Goal: Task Accomplishment & Management: Manage account settings

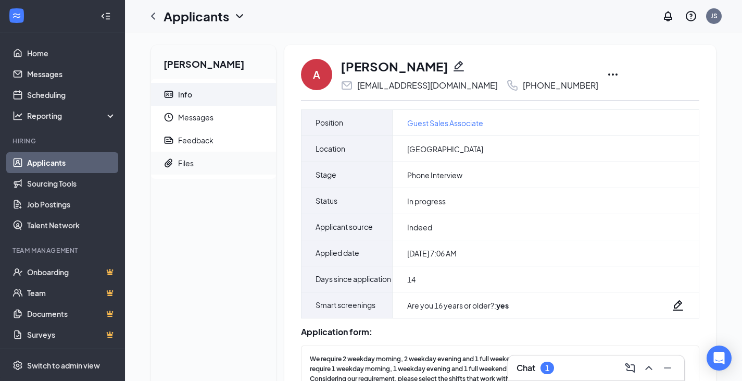
click at [201, 165] on span "Files" at bounding box center [223, 163] width 90 height 23
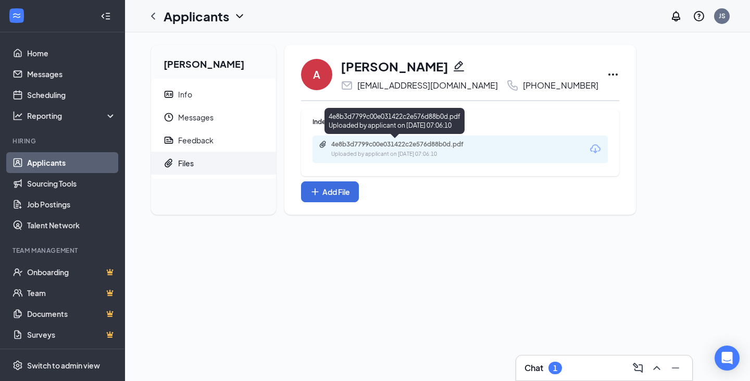
click at [439, 148] on div "4e8b3d7799c00e031422c2e576d88b0d.pdf Uploaded by applicant on [DATE] 07:06:10" at bounding box center [403, 149] width 169 height 18
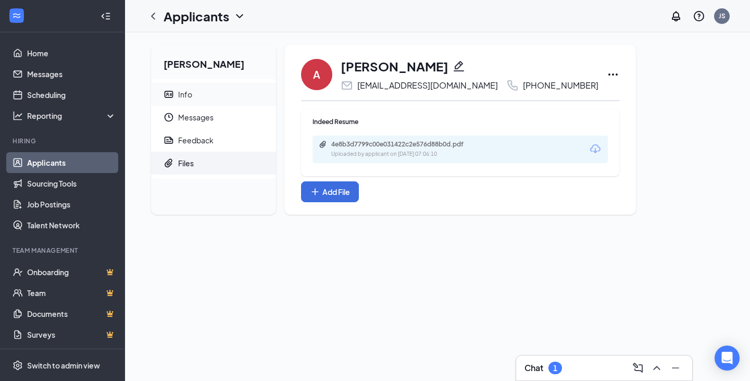
click at [194, 97] on span "Info" at bounding box center [223, 94] width 90 height 23
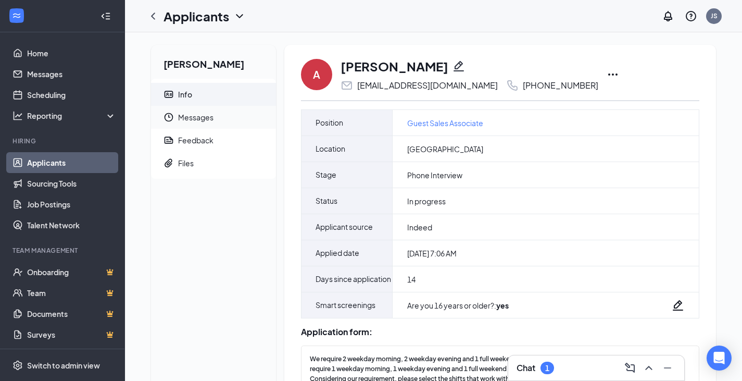
click at [209, 117] on span "Messages" at bounding box center [223, 117] width 90 height 23
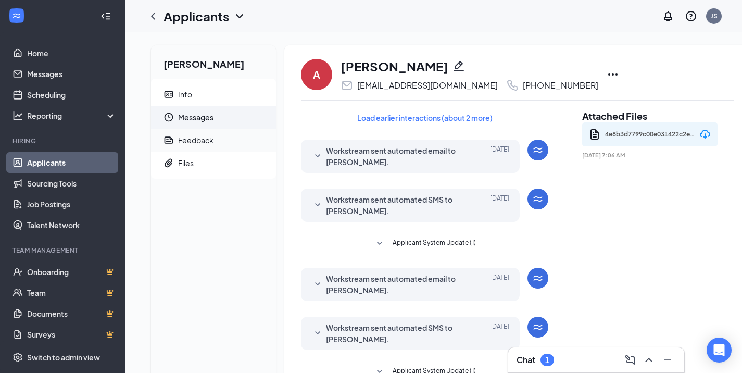
click at [221, 143] on span "Feedback" at bounding box center [223, 140] width 90 height 23
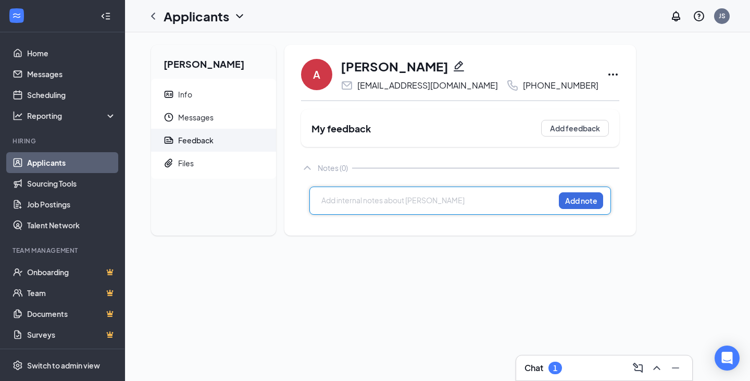
click at [359, 199] on div at bounding box center [438, 200] width 232 height 11
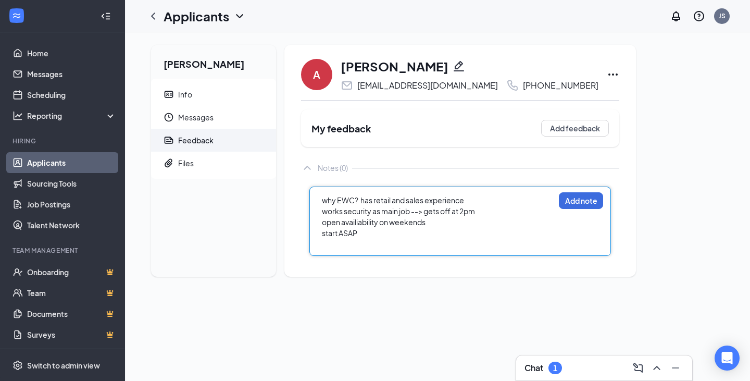
click at [483, 217] on div "open availiability on weekends" at bounding box center [438, 222] width 232 height 11
click at [484, 213] on div "works security as main job --> gets off at 2pm" at bounding box center [438, 211] width 232 height 11
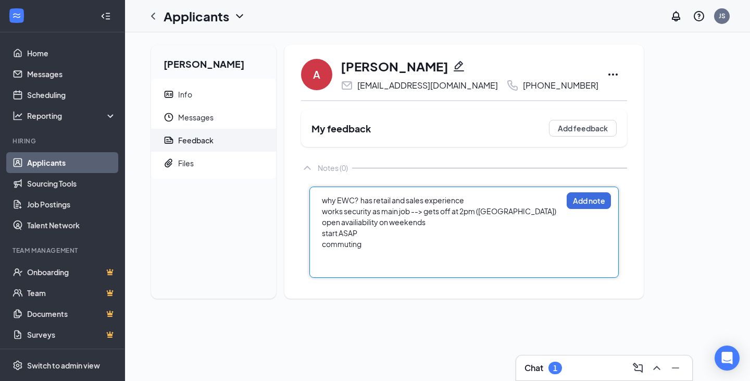
drag, startPoint x: 470, startPoint y: 203, endPoint x: 474, endPoint y: 195, distance: 8.4
click at [470, 203] on div "why EWC? has retail and sales experience" at bounding box center [442, 200] width 240 height 11
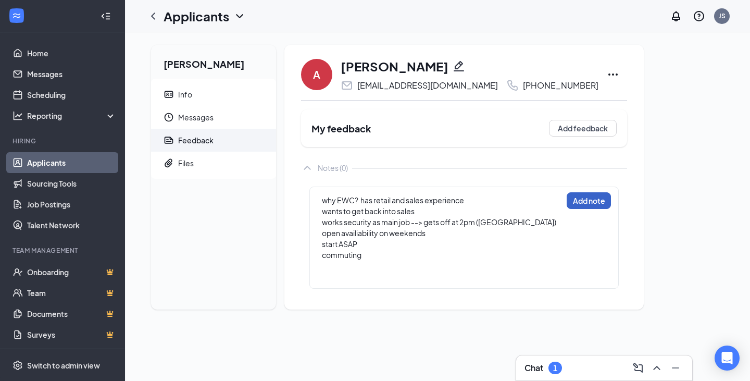
click at [566, 203] on button "Add note" at bounding box center [588, 200] width 44 height 17
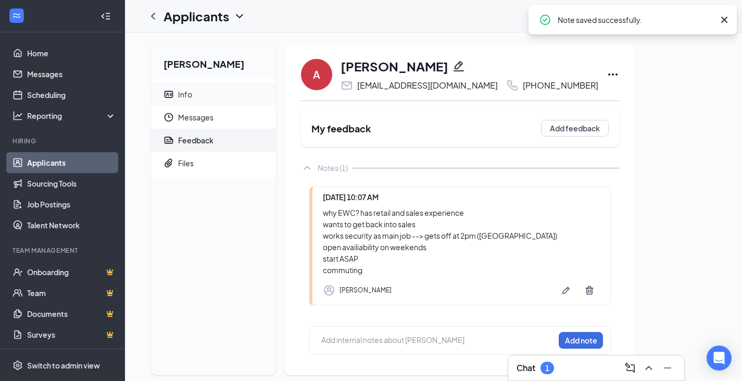
click at [207, 103] on span "Info" at bounding box center [223, 94] width 90 height 23
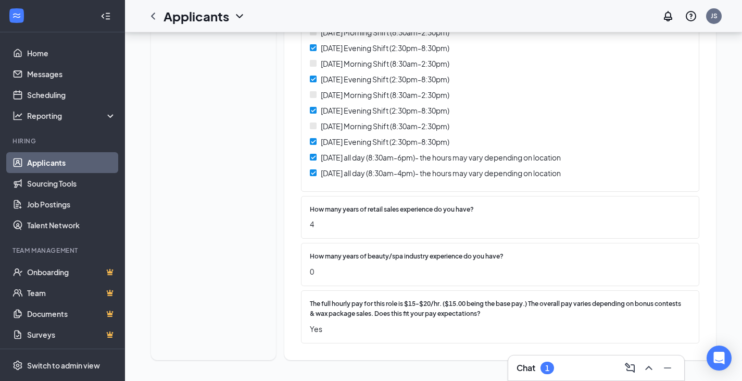
scroll to position [2, 0]
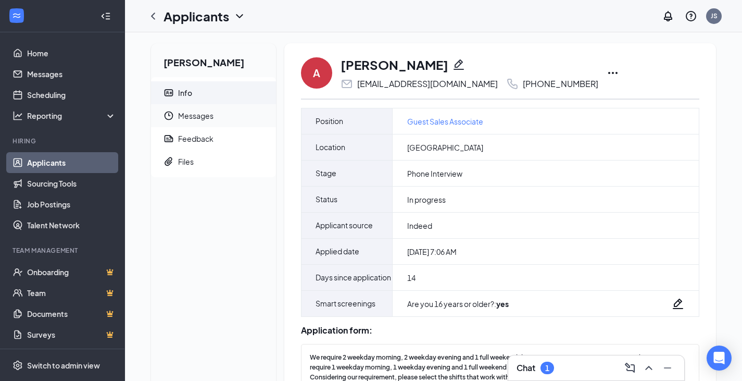
click at [203, 109] on span "Messages" at bounding box center [223, 115] width 90 height 23
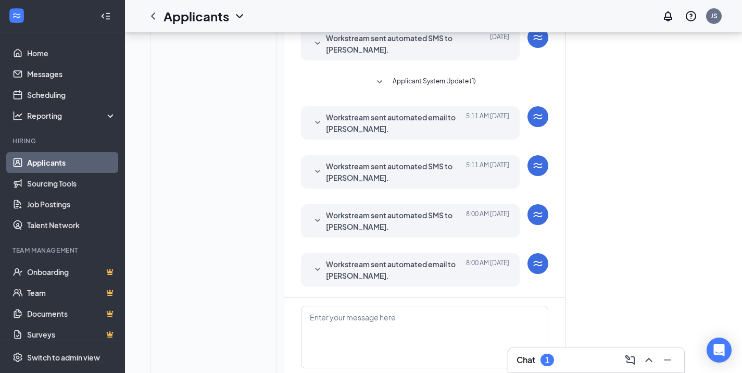
scroll to position [101, 0]
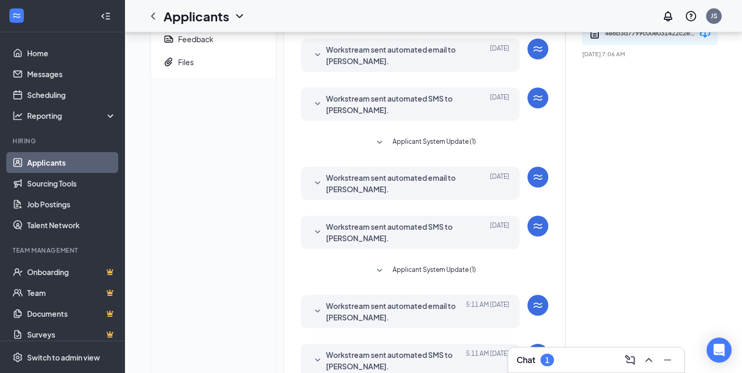
click at [89, 160] on link "Applicants" at bounding box center [71, 162] width 89 height 21
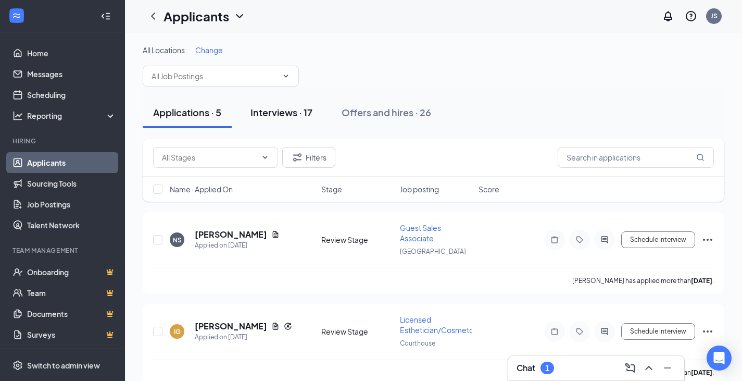
click at [285, 114] on div "Interviews · 17" at bounding box center [281, 112] width 62 height 13
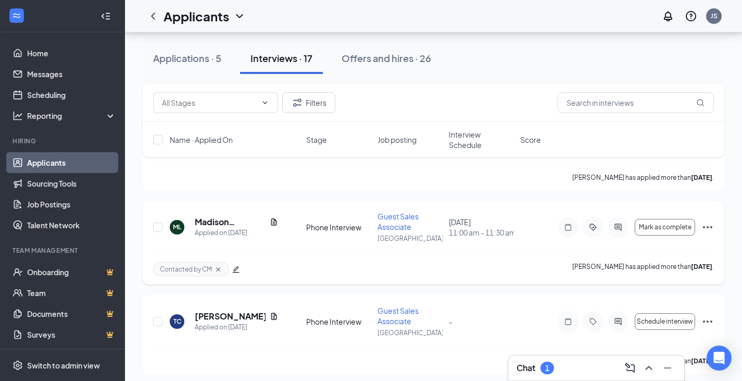
scroll to position [104, 0]
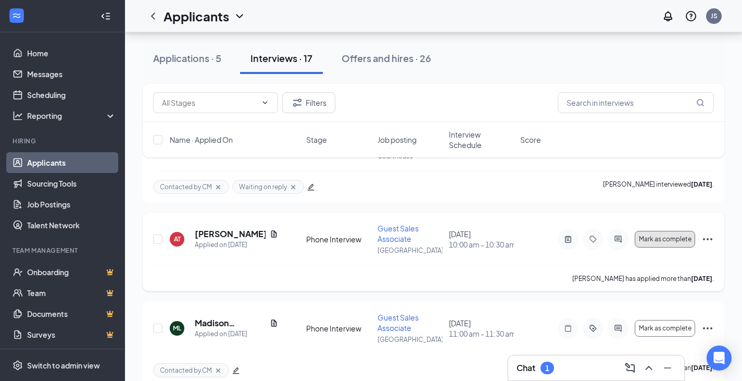
click at [669, 242] on span "Mark as complete" at bounding box center [665, 238] width 53 height 7
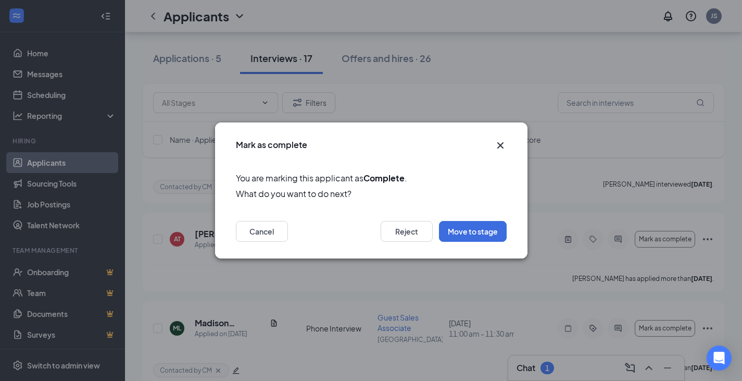
click at [505, 150] on icon "Cross" at bounding box center [500, 145] width 12 height 12
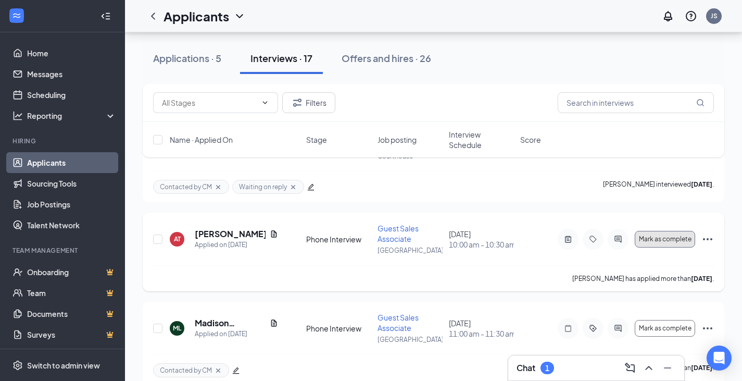
click at [676, 238] on span "Mark as complete" at bounding box center [665, 238] width 53 height 7
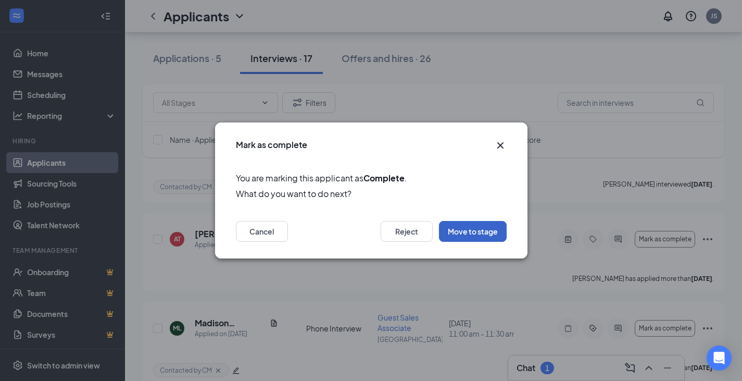
click at [461, 233] on button "Move to stage" at bounding box center [473, 231] width 68 height 21
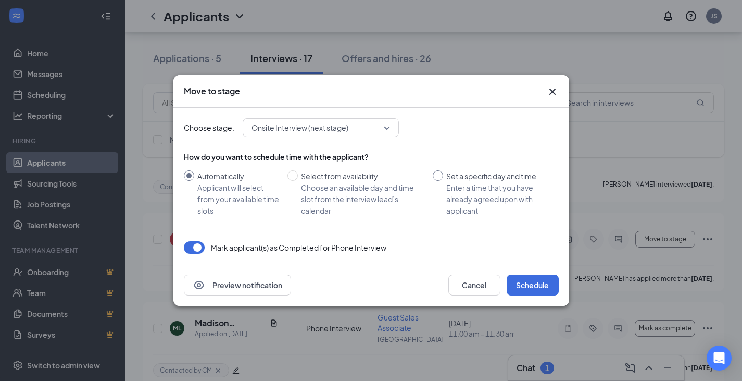
click at [451, 174] on div "Set a specific day and time" at bounding box center [498, 175] width 104 height 11
click at [443, 174] on input "Set a specific day and time Enter a time that you have already agreed upon with…" at bounding box center [438, 175] width 10 height 10
radio input "true"
radio input "false"
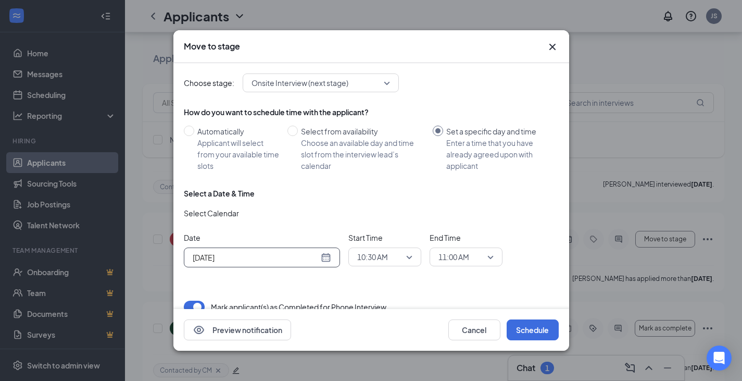
click at [308, 261] on input "[DATE]" at bounding box center [256, 256] width 126 height 11
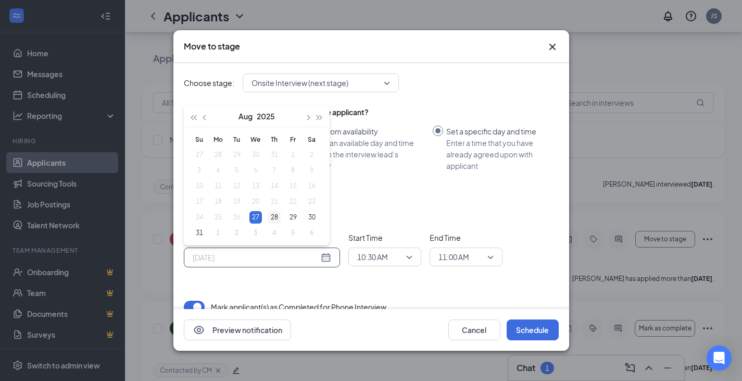
type input "[DATE]"
click at [268, 215] on div "28" at bounding box center [274, 217] width 12 height 12
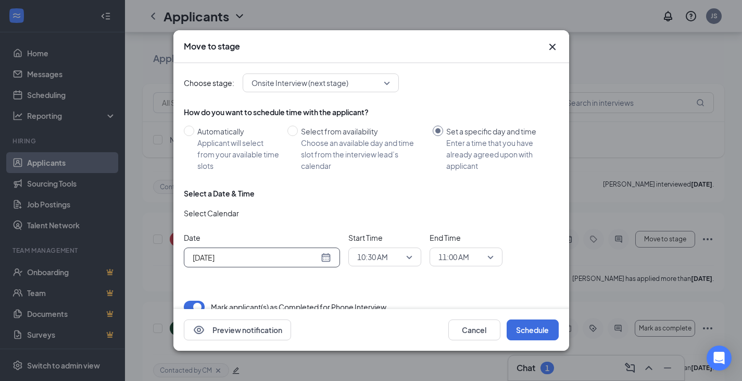
click at [354, 253] on div "10:30 AM" at bounding box center [384, 256] width 73 height 19
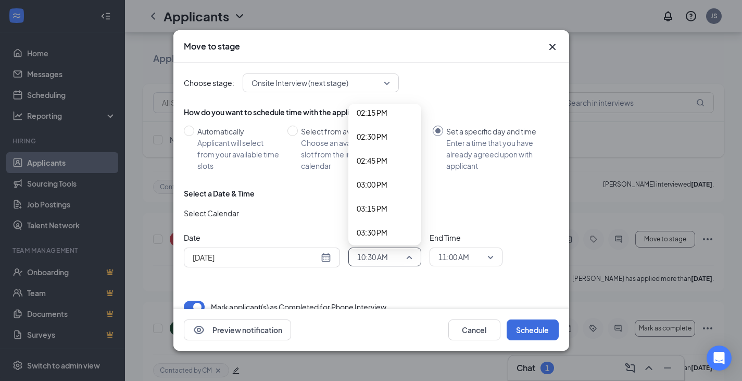
scroll to position [1418, 0]
click at [381, 137] on span "03:00 PM" at bounding box center [372, 139] width 31 height 11
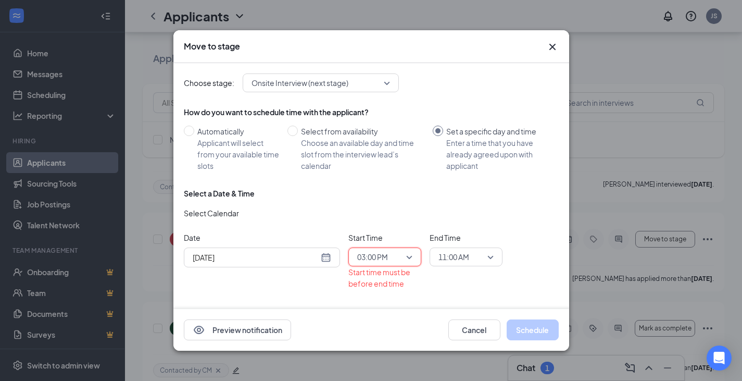
click at [455, 257] on span "11:00 AM" at bounding box center [453, 257] width 31 height 16
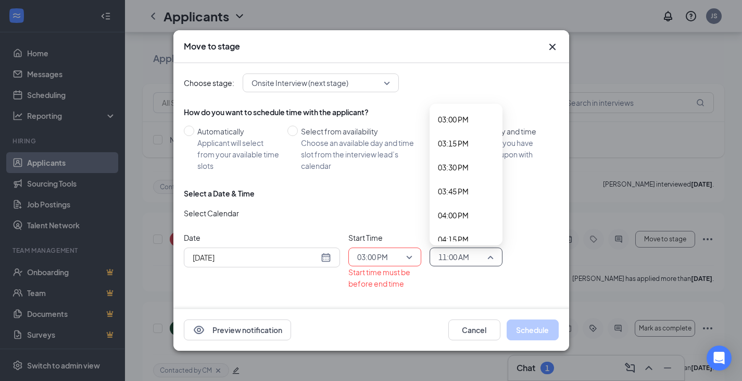
scroll to position [1414, 0]
click at [447, 189] on span "03:30 PM" at bounding box center [453, 191] width 31 height 11
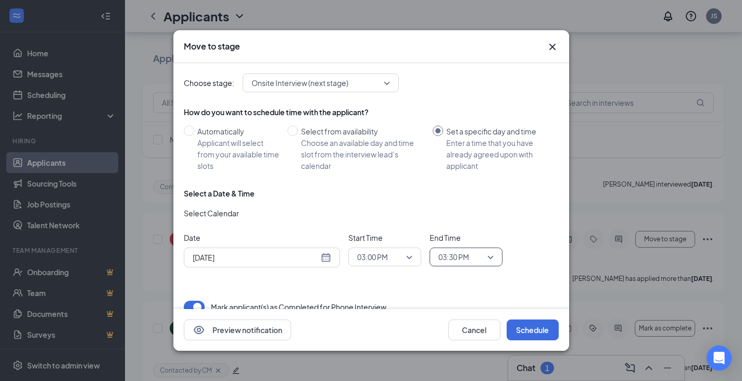
click at [541, 253] on div "Date [DATE] [DATE] Su Mo Tu We Th Fr Sa 27 28 29 30 31 1 2 3 4 5 6 7 8 9 10 11 …" at bounding box center [371, 249] width 375 height 35
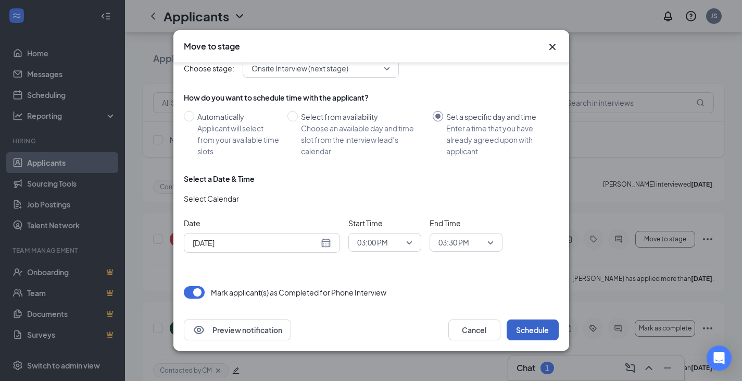
click at [534, 330] on button "Schedule" at bounding box center [533, 329] width 52 height 21
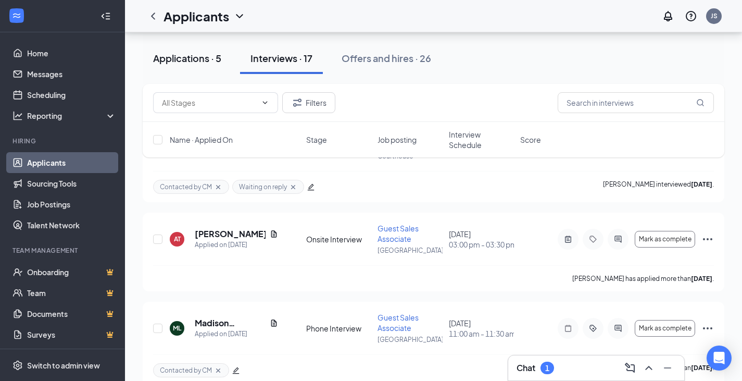
click at [198, 62] on div "Applications · 5" at bounding box center [187, 58] width 68 height 13
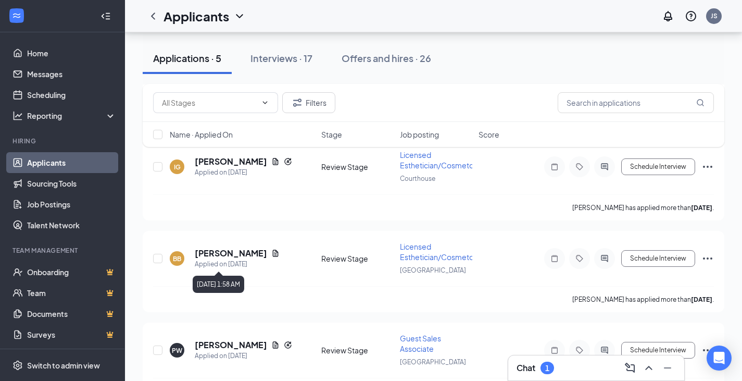
scroll to position [156, 0]
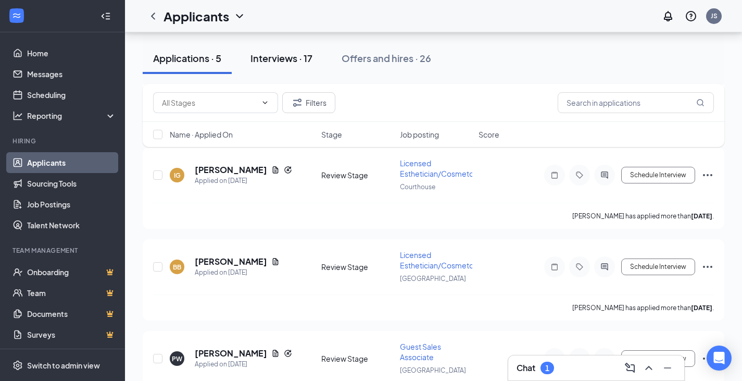
click at [293, 63] on div "Interviews · 17" at bounding box center [281, 58] width 62 height 13
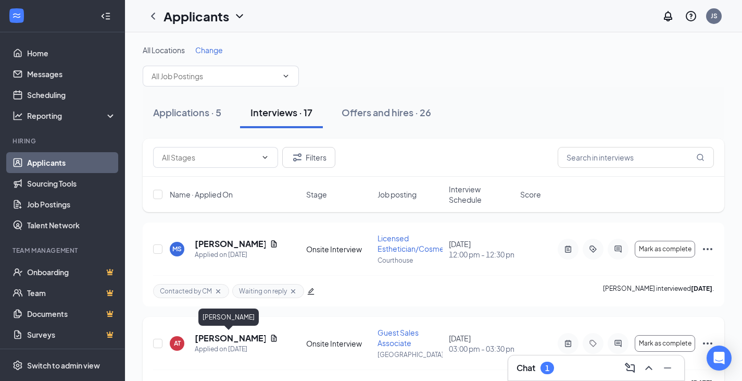
click at [232, 337] on h5 "[PERSON_NAME]" at bounding box center [230, 337] width 71 height 11
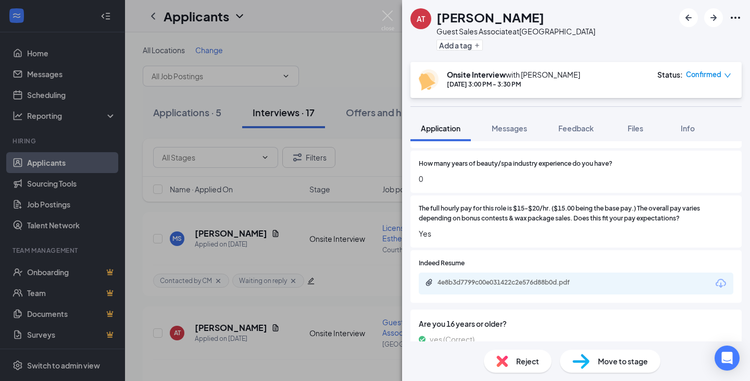
scroll to position [463, 0]
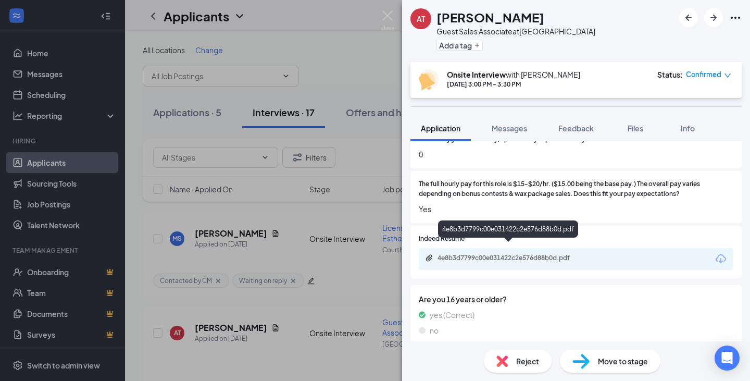
click at [443, 254] on div "4e8b3d7799c00e031422c2e576d88b0d.pdf" at bounding box center [510, 258] width 146 height 8
